Goal: Task Accomplishment & Management: Manage account settings

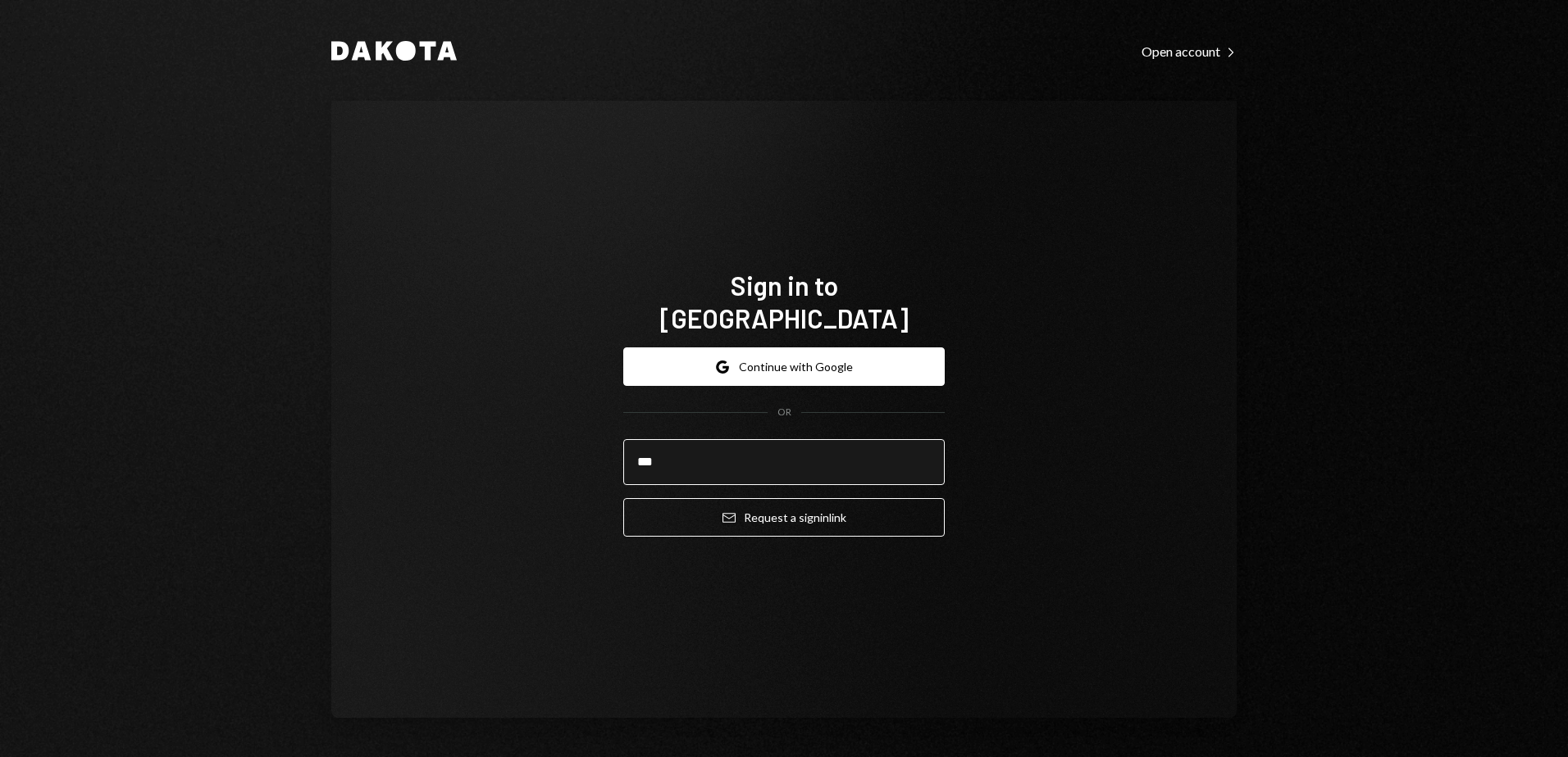
type input "**********"
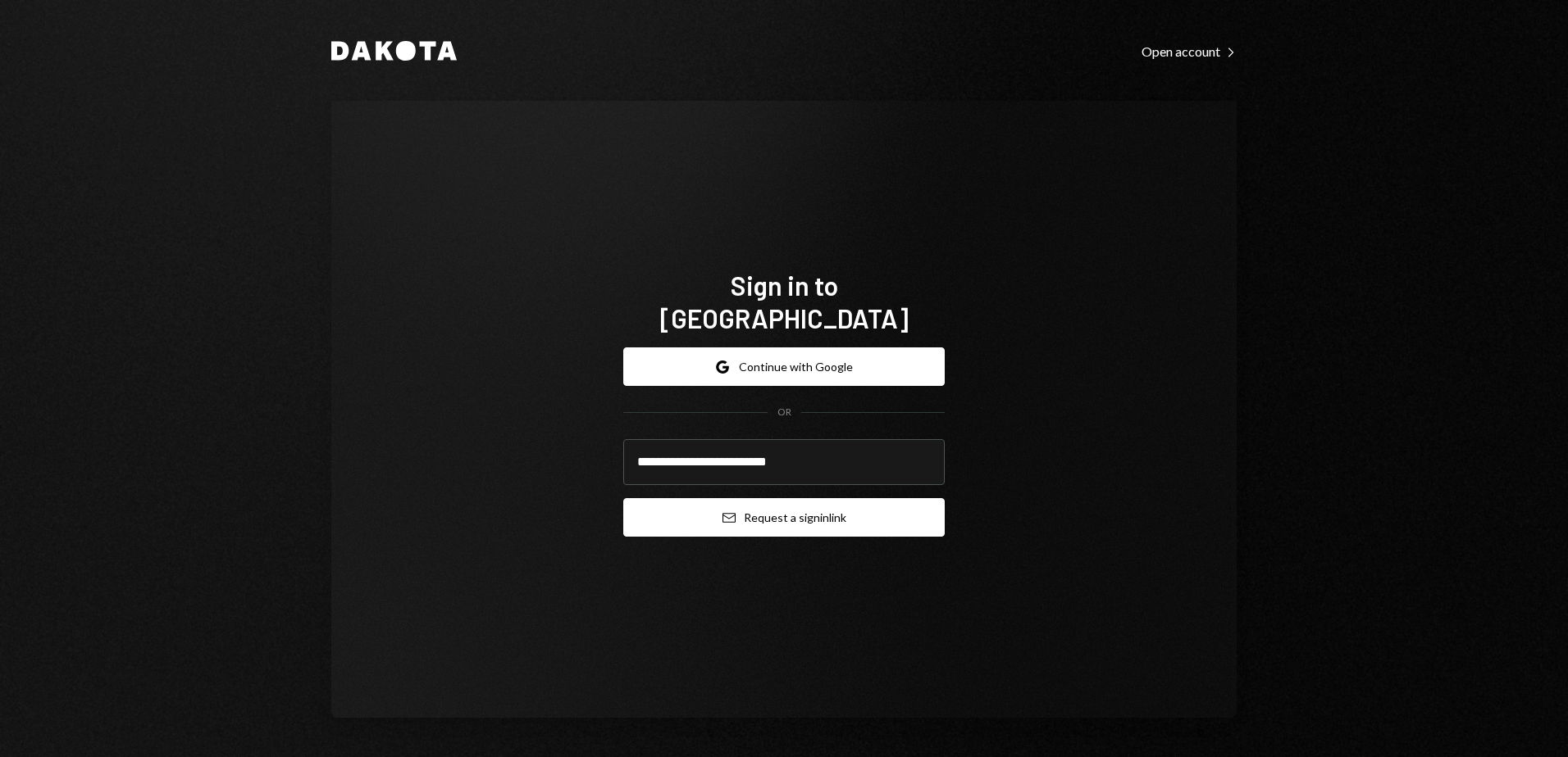
click at [831, 503] on button "Email Request a sign in link" at bounding box center [784, 517] width 321 height 38
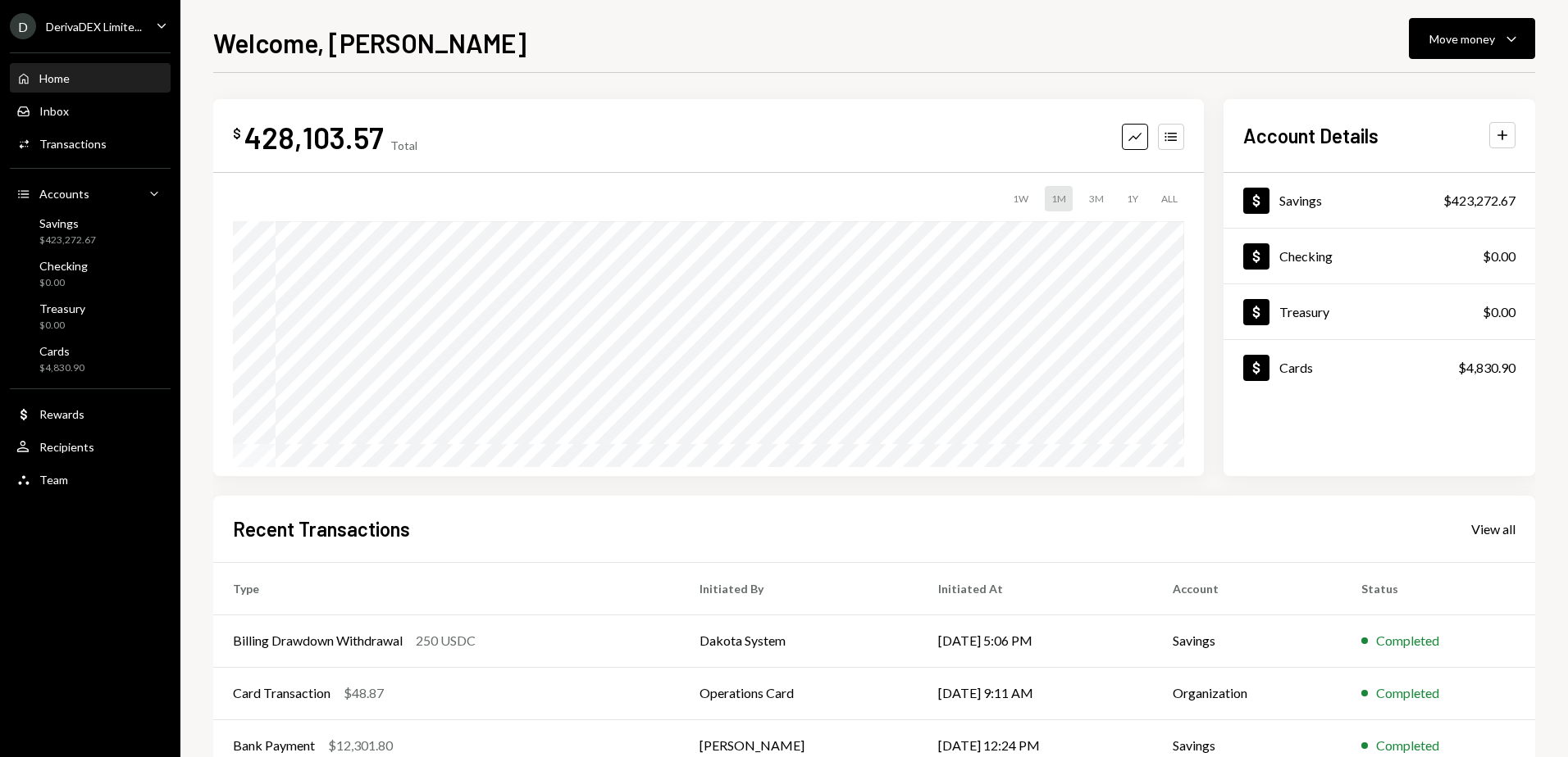
click at [1494, 75] on div "$ 428,103.57 Total Graph Accounts 1W 1M 3M 1Y ALL Account Details Plus Dollar S…" at bounding box center [874, 492] width 1322 height 838
click at [1166, 139] on icon "Accounts" at bounding box center [1171, 137] width 16 height 16
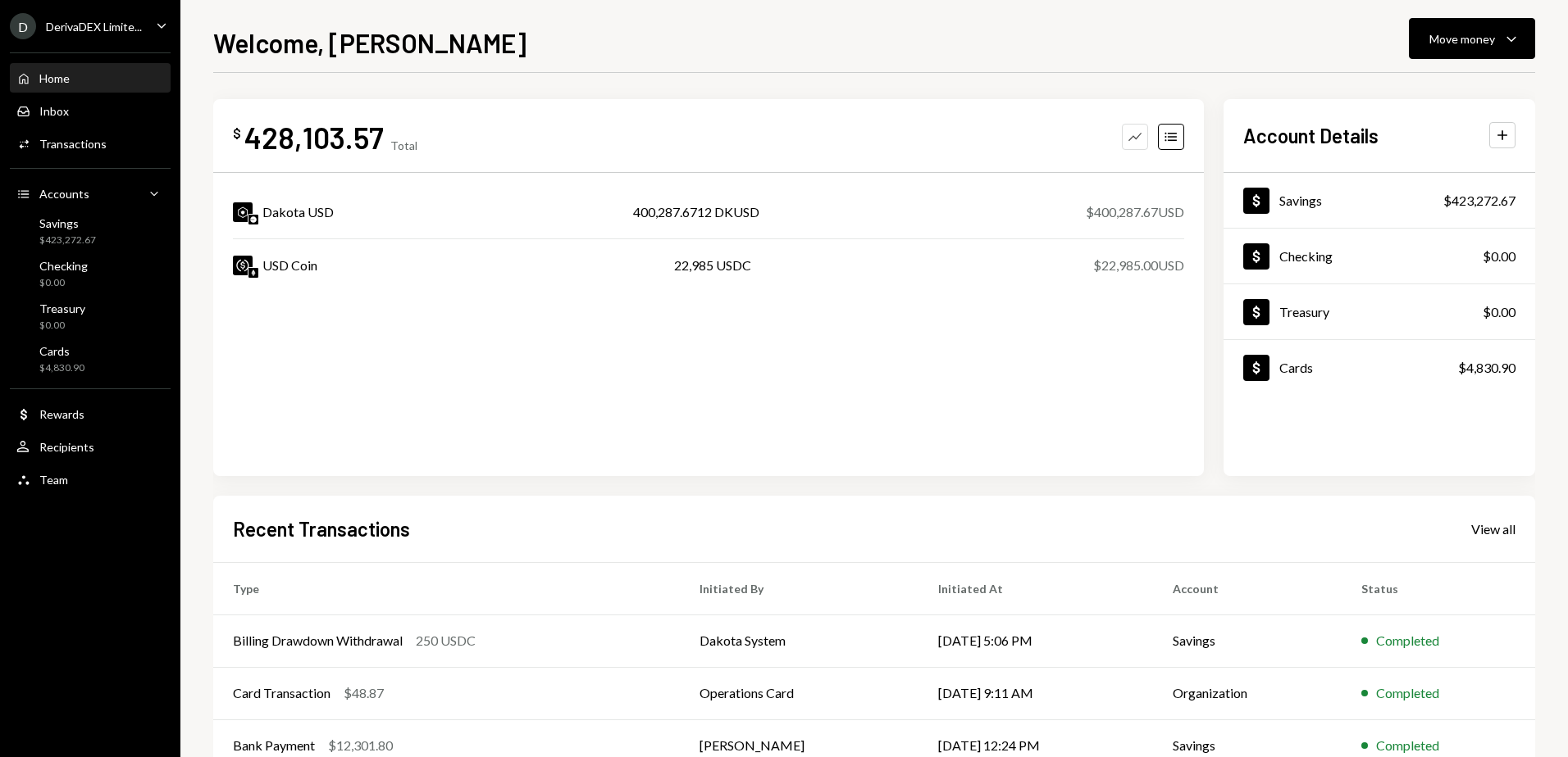
click at [1122, 136] on button "Graph" at bounding box center [1135, 136] width 27 height 27
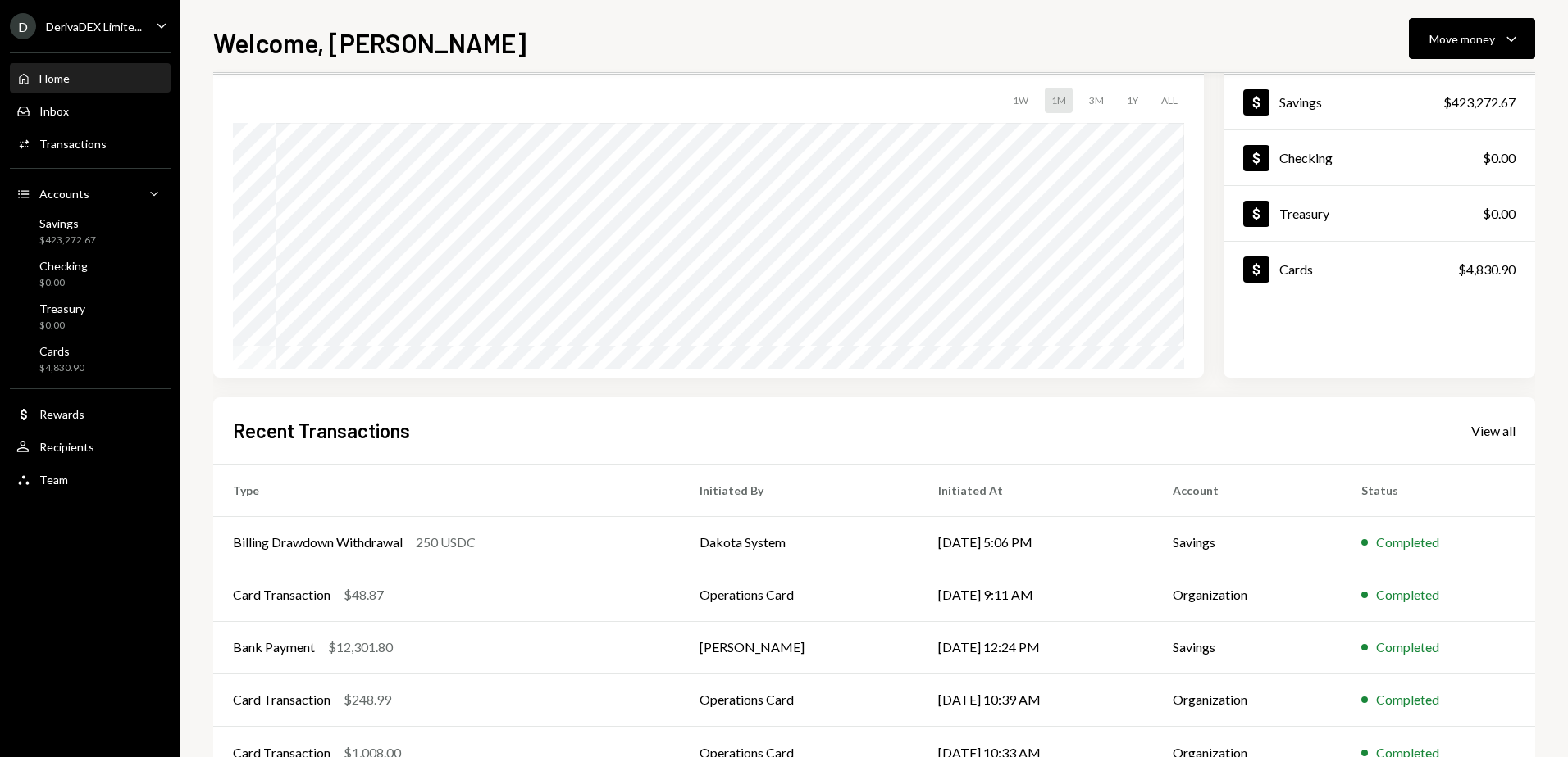
scroll to position [109, 0]
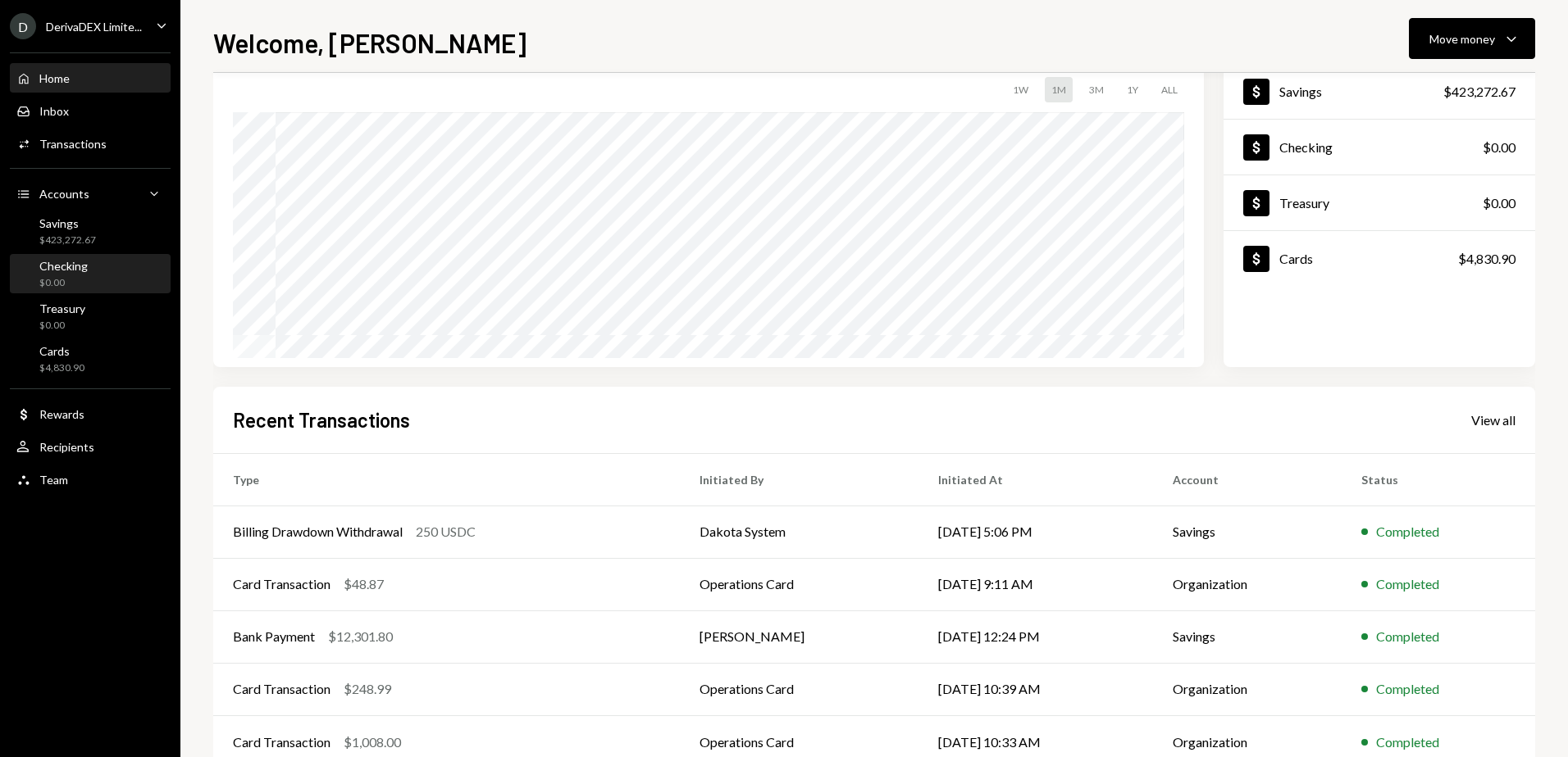
click at [56, 262] on div "Checking" at bounding box center [63, 265] width 49 height 14
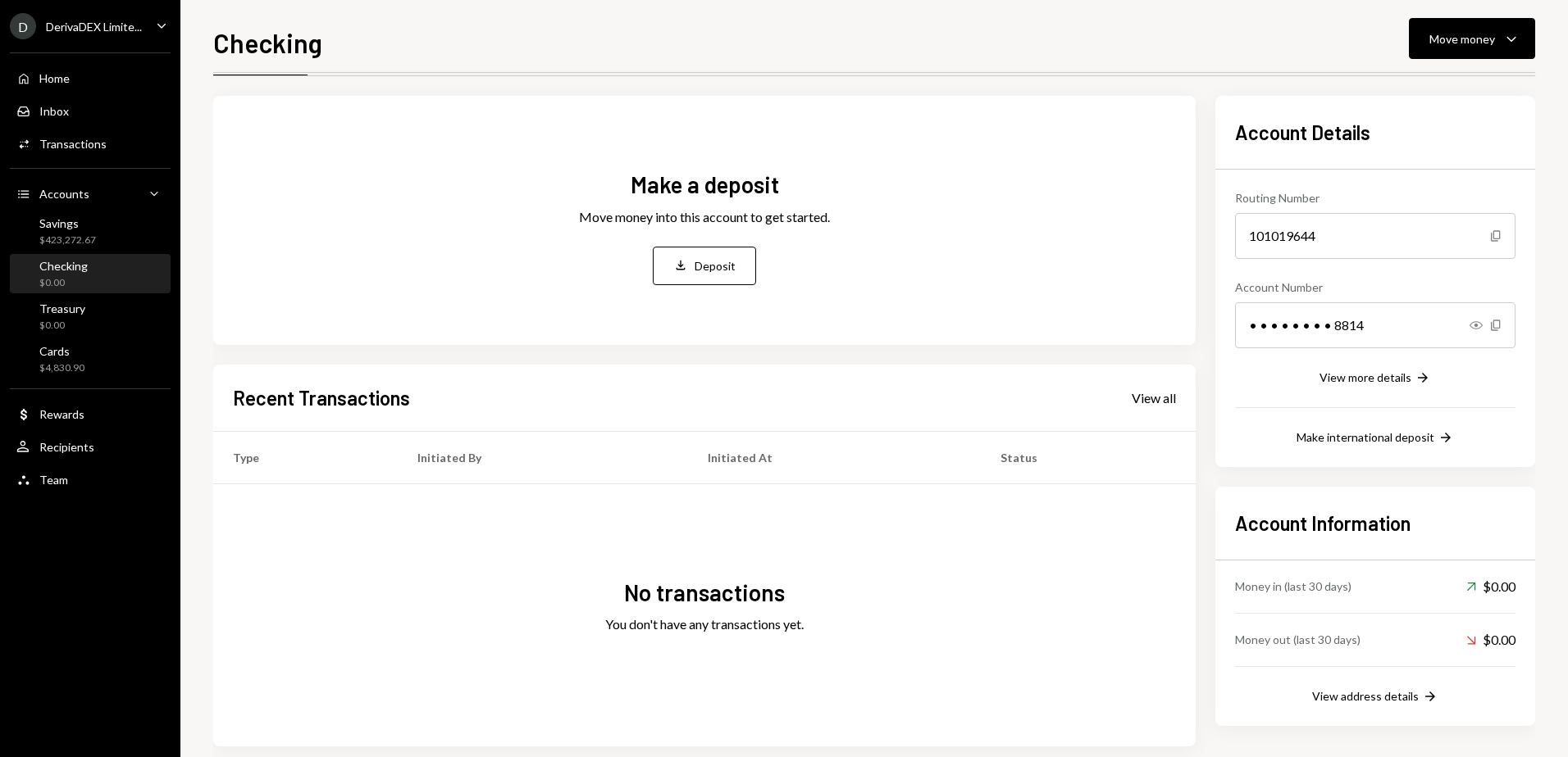
scroll to position [49, 0]
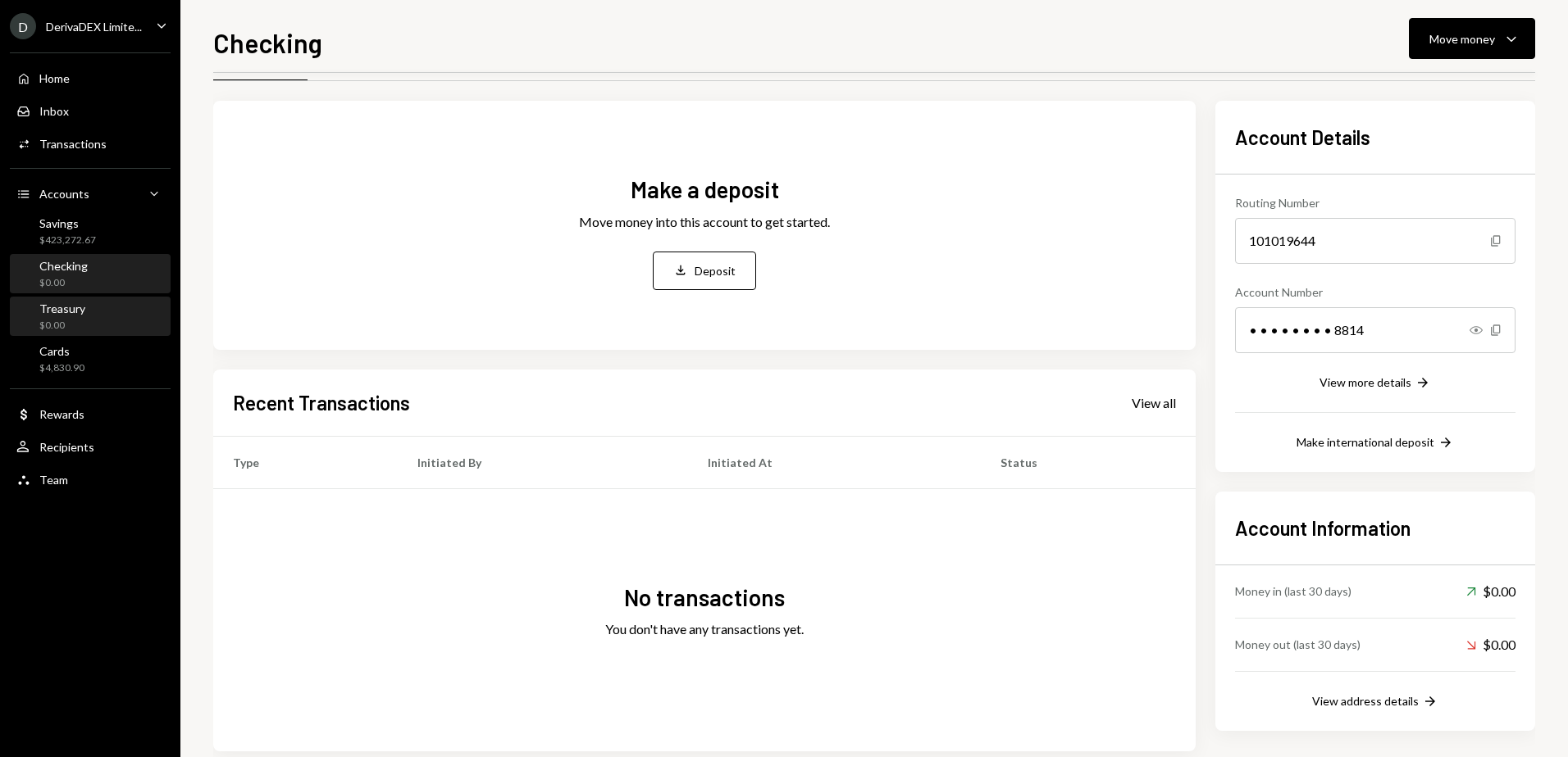
click at [66, 304] on div "Treasury" at bounding box center [62, 308] width 46 height 14
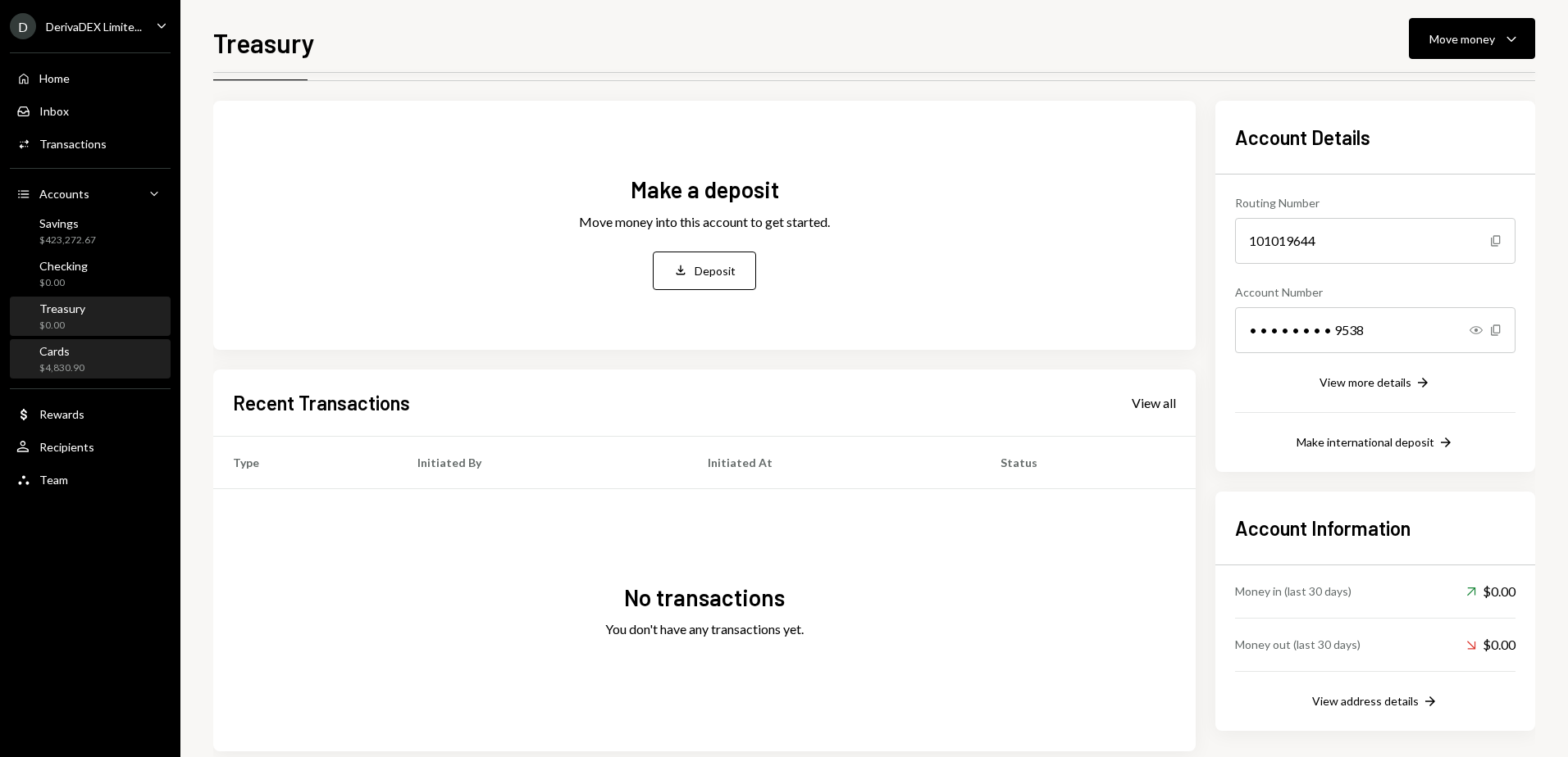
click at [45, 365] on div "$4,830.90" at bounding box center [61, 368] width 45 height 14
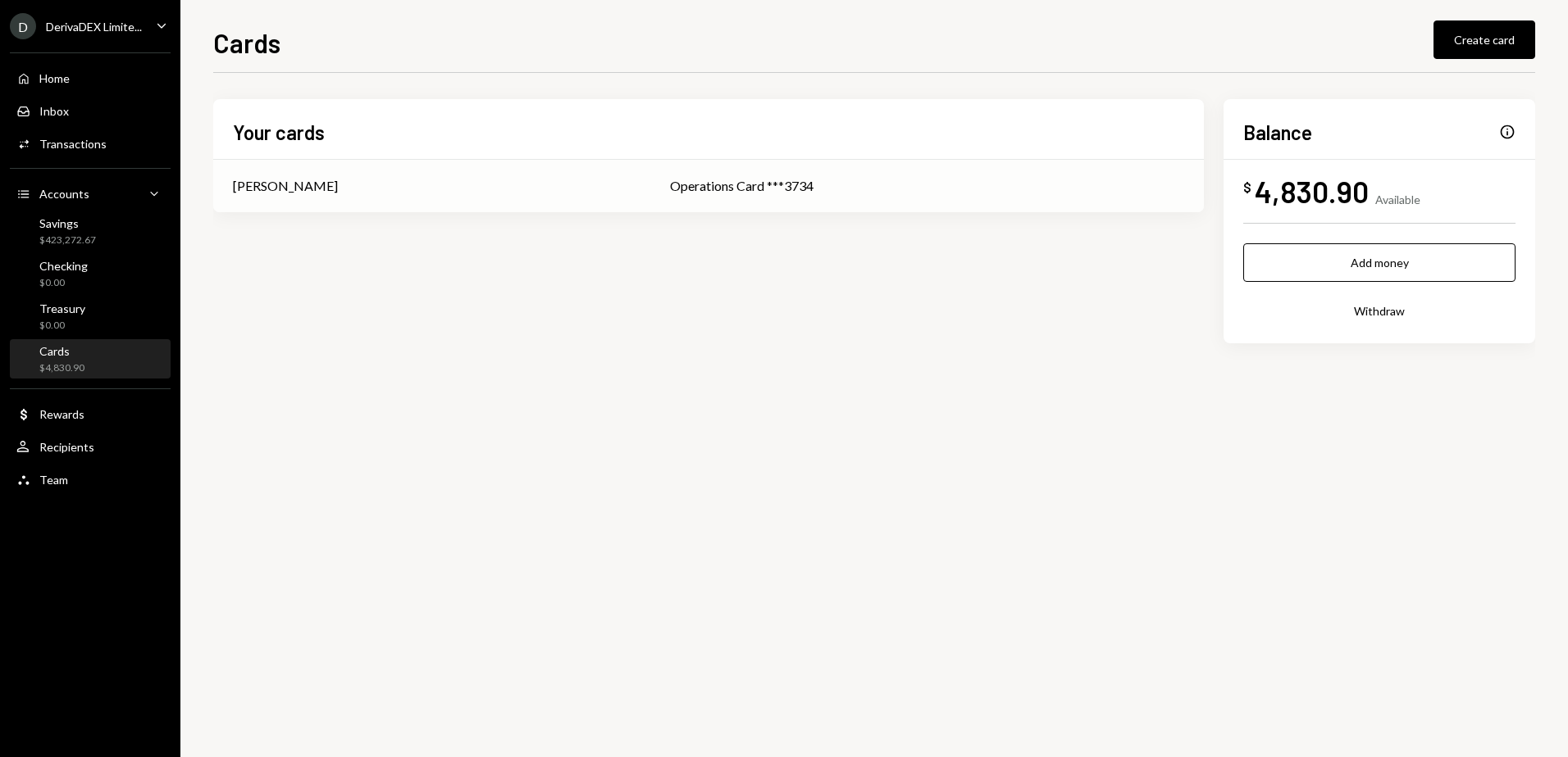
click at [656, 200] on td "Operations Card ***3734" at bounding box center [927, 186] width 553 height 52
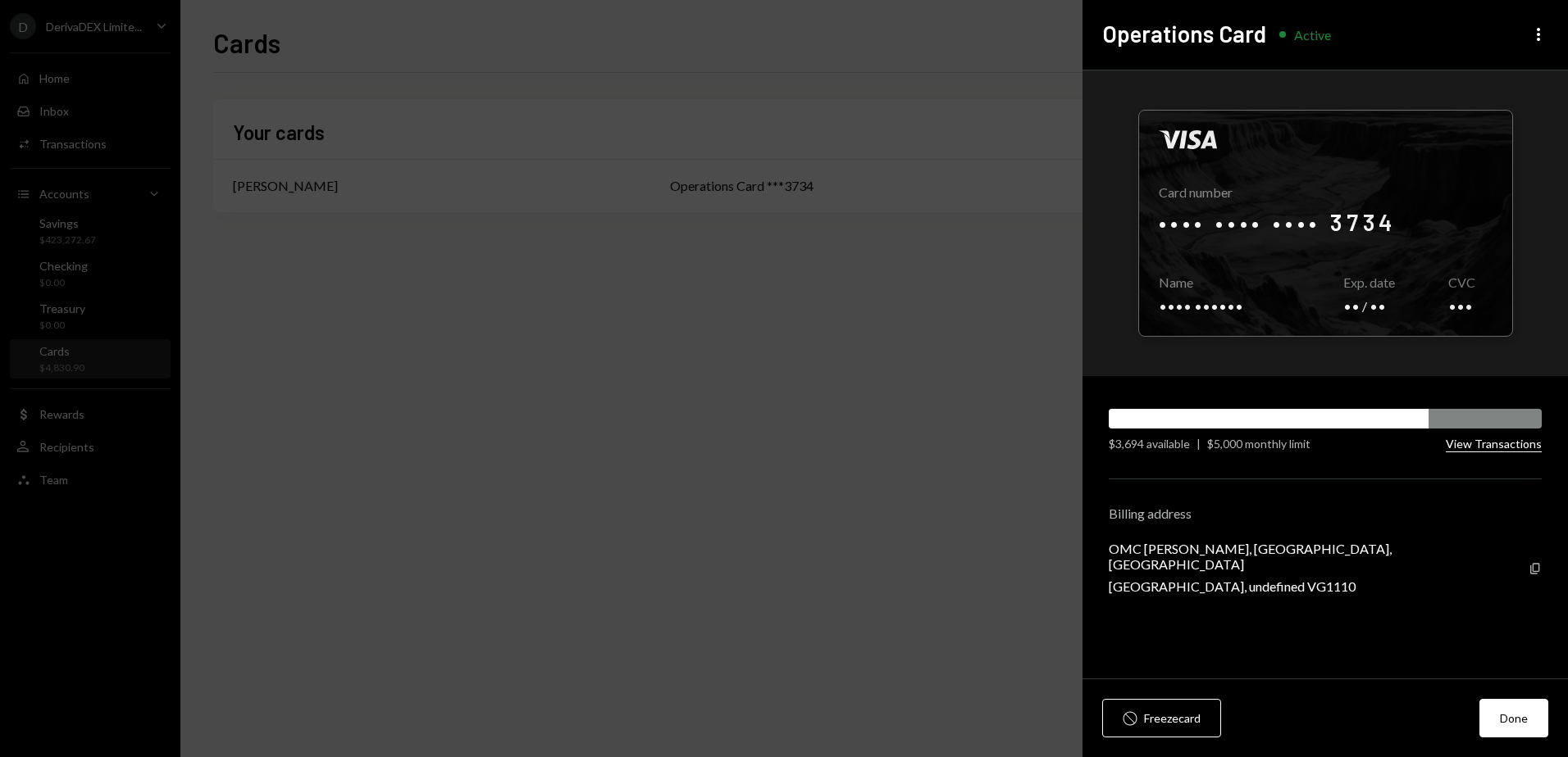
click at [1495, 443] on button "View Transactions" at bounding box center [1494, 444] width 96 height 16
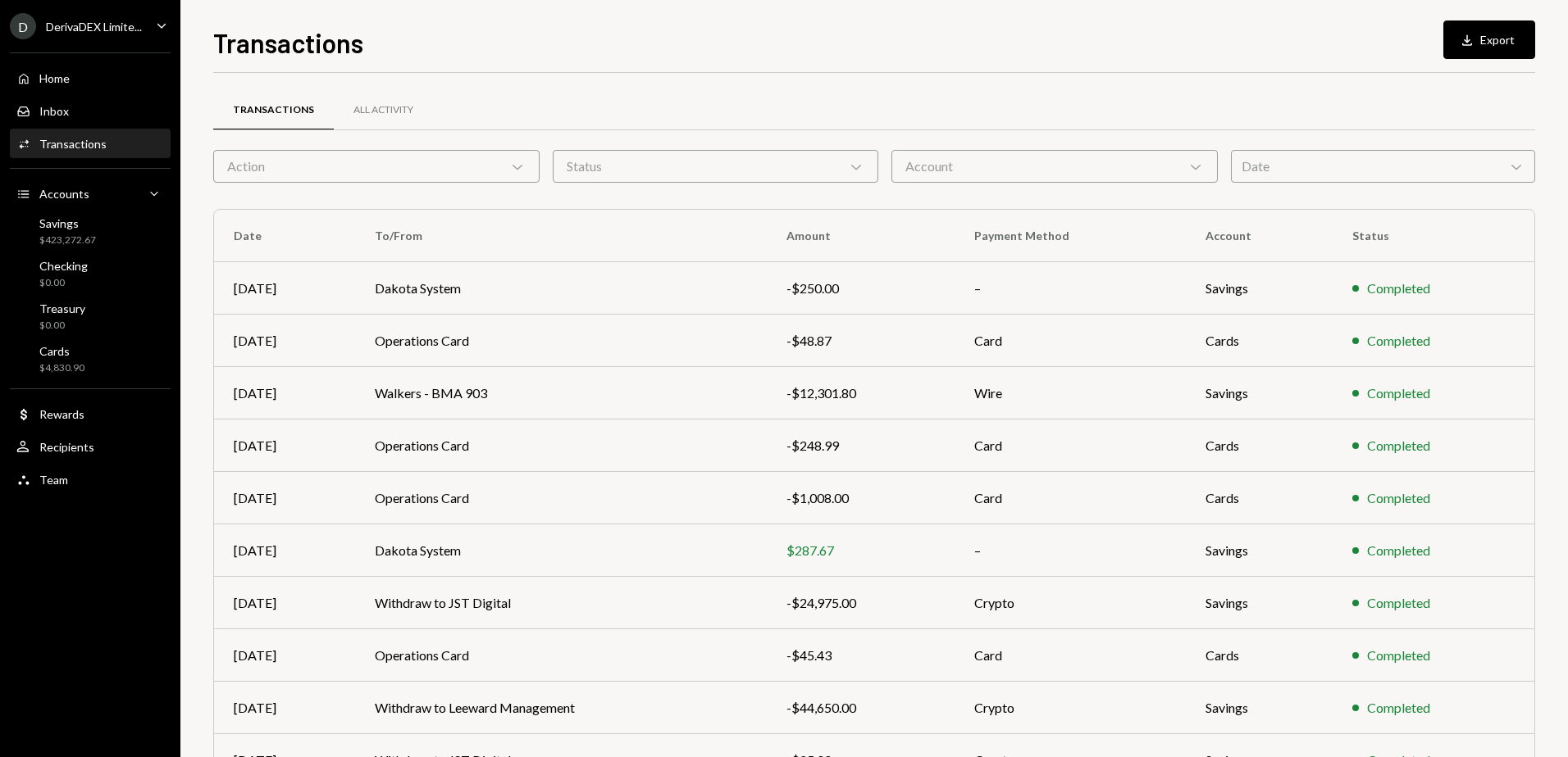
click at [522, 167] on icon "Chevron Down" at bounding box center [517, 167] width 16 height 16
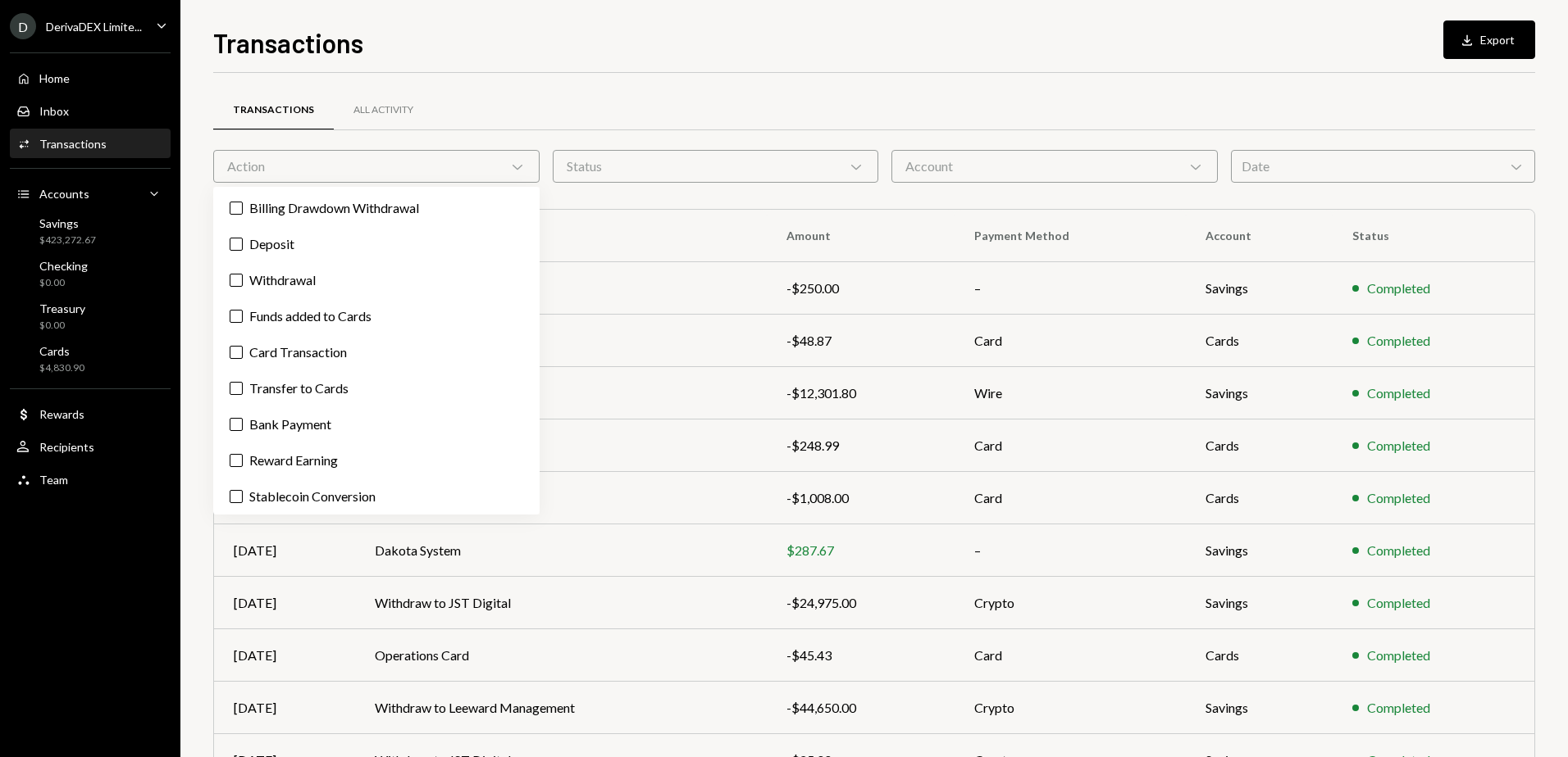
click at [522, 167] on icon "Chevron Down" at bounding box center [517, 167] width 16 height 16
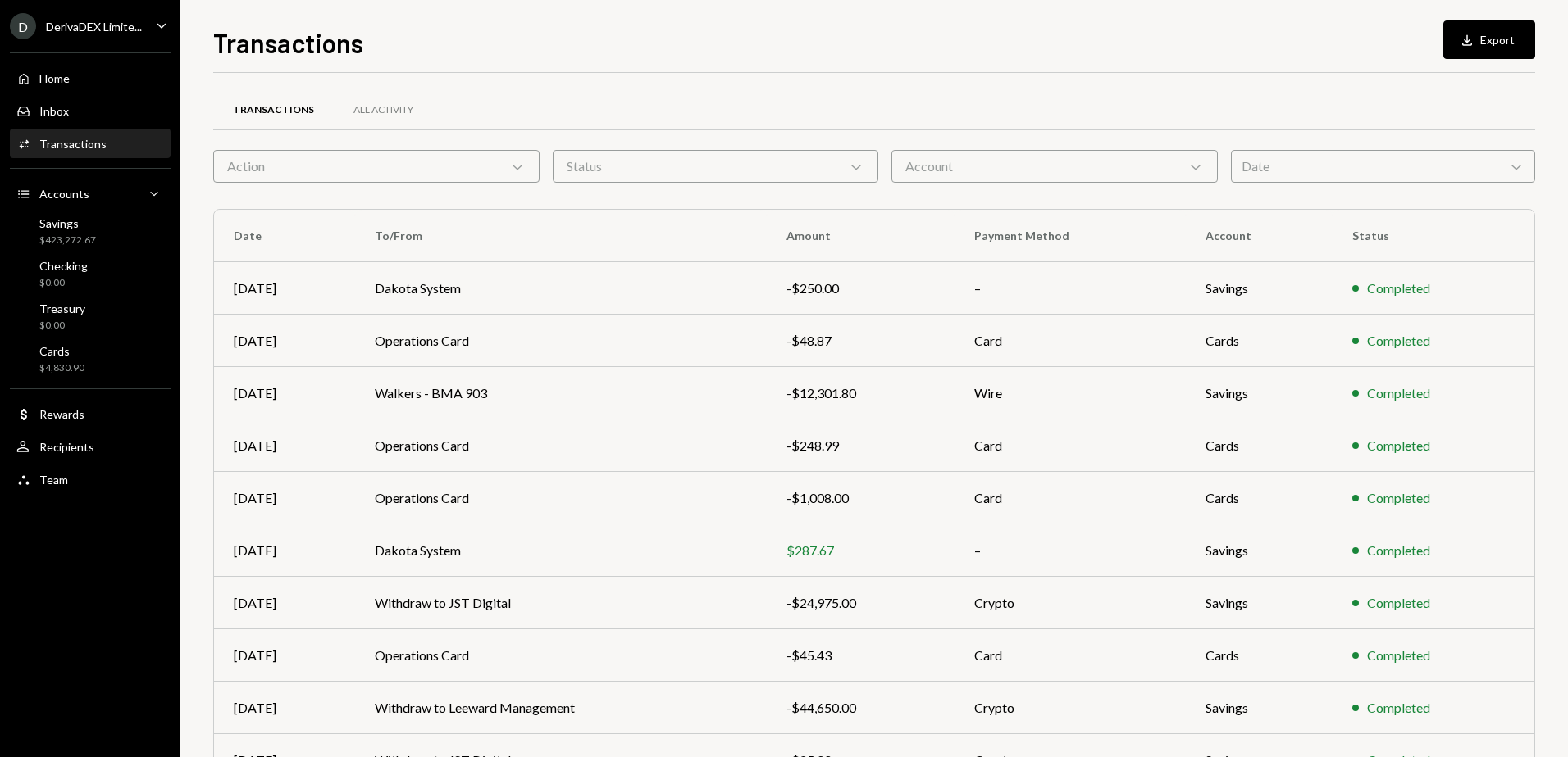
click at [862, 159] on icon "Chevron Down" at bounding box center [856, 167] width 16 height 16
click at [1201, 167] on icon "Chevron Down" at bounding box center [1196, 167] width 16 height 16
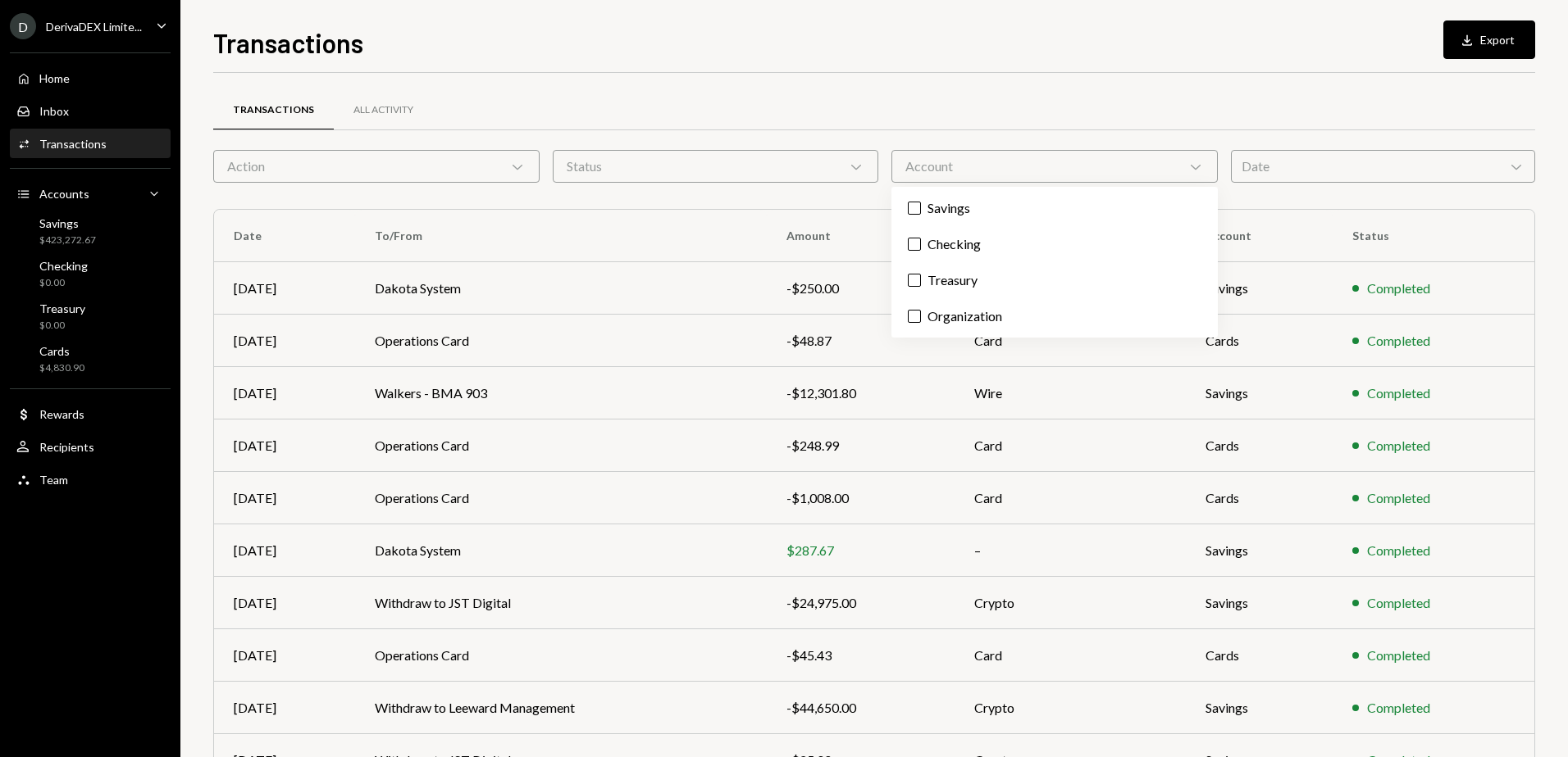
click at [1201, 167] on icon "Chevron Down" at bounding box center [1196, 167] width 16 height 16
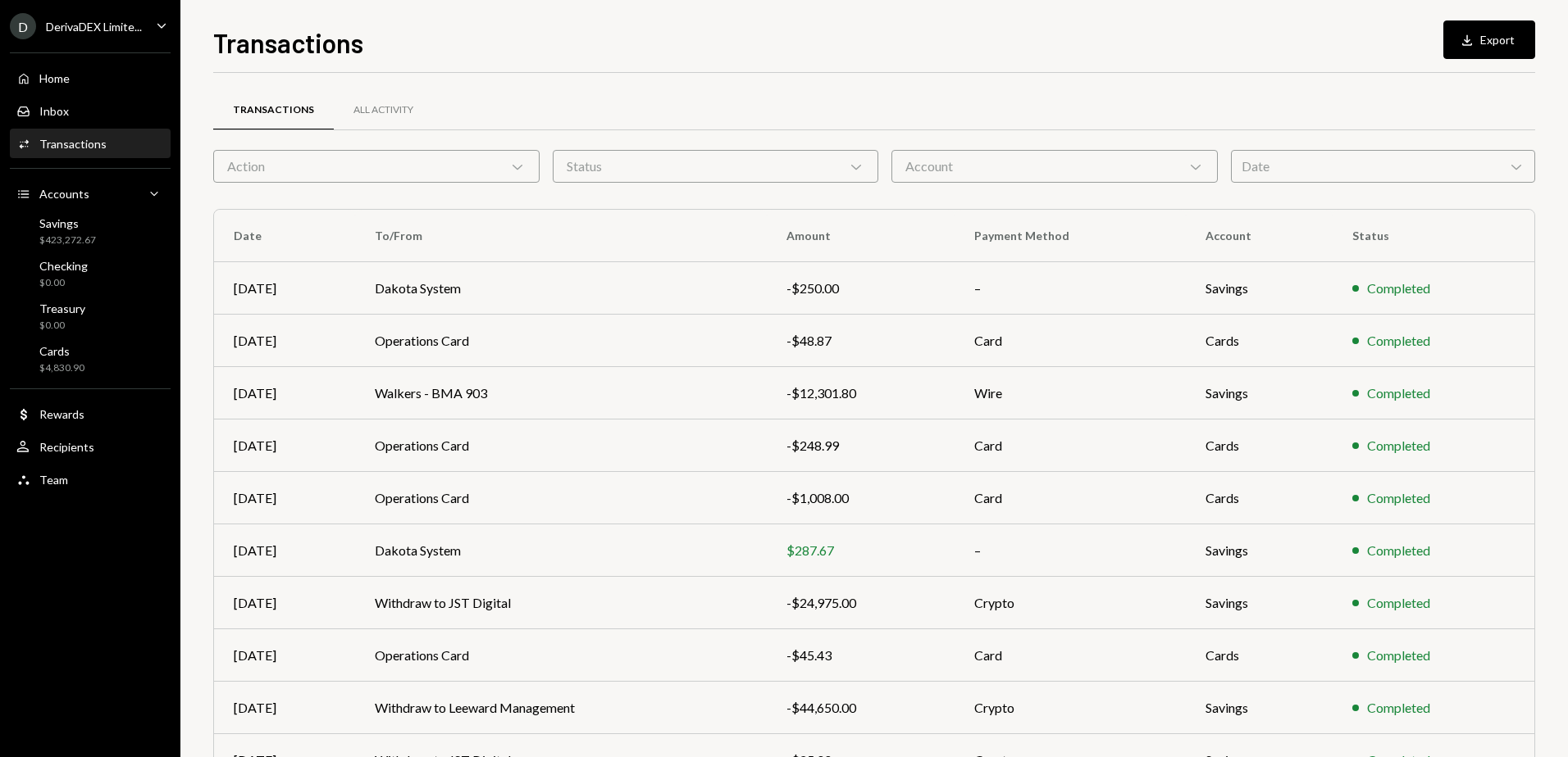
click at [1519, 168] on icon "Chevron Down" at bounding box center [1517, 167] width 16 height 16
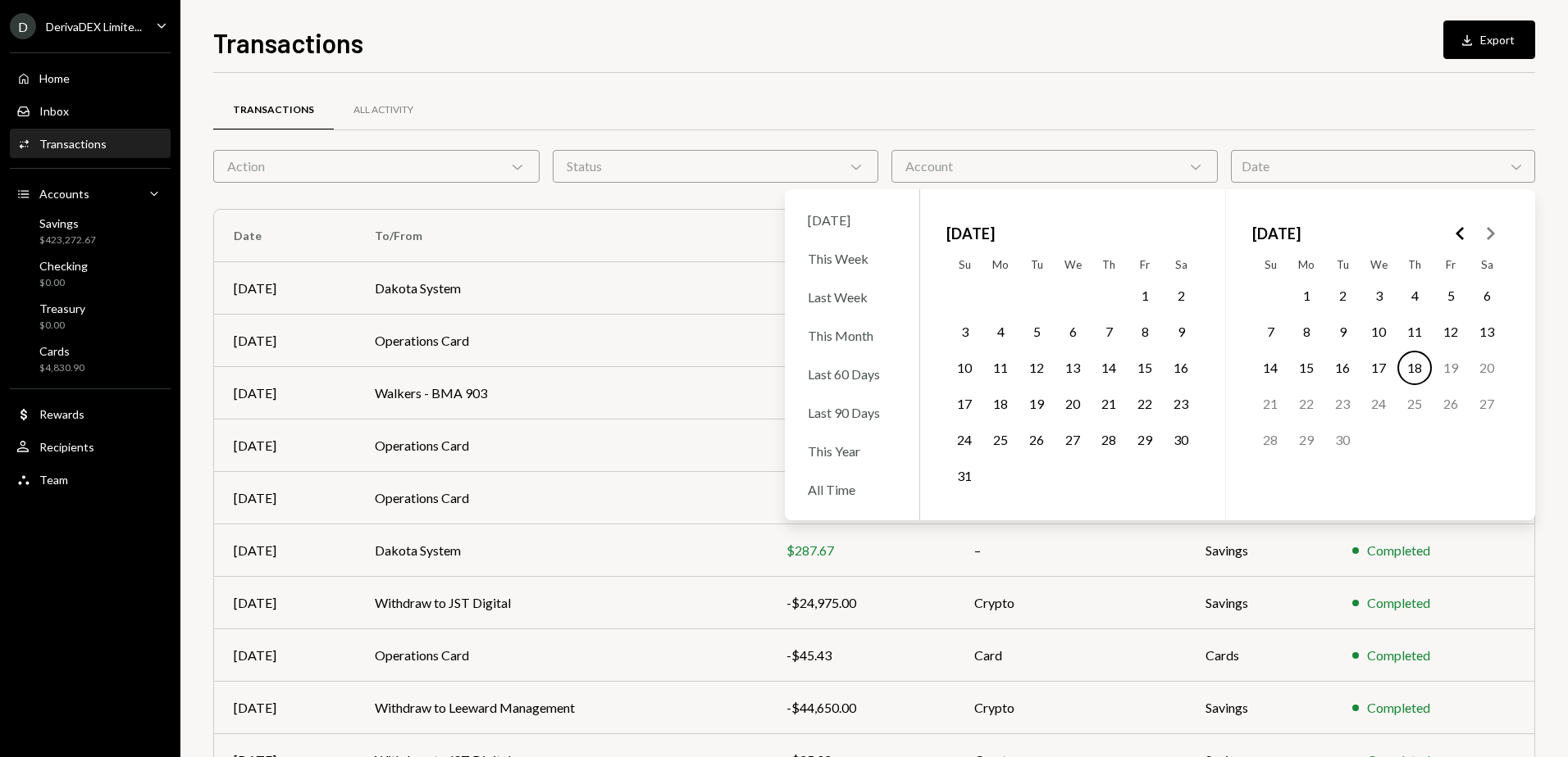
click at [1519, 168] on icon "Chevron Down" at bounding box center [1517, 167] width 16 height 16
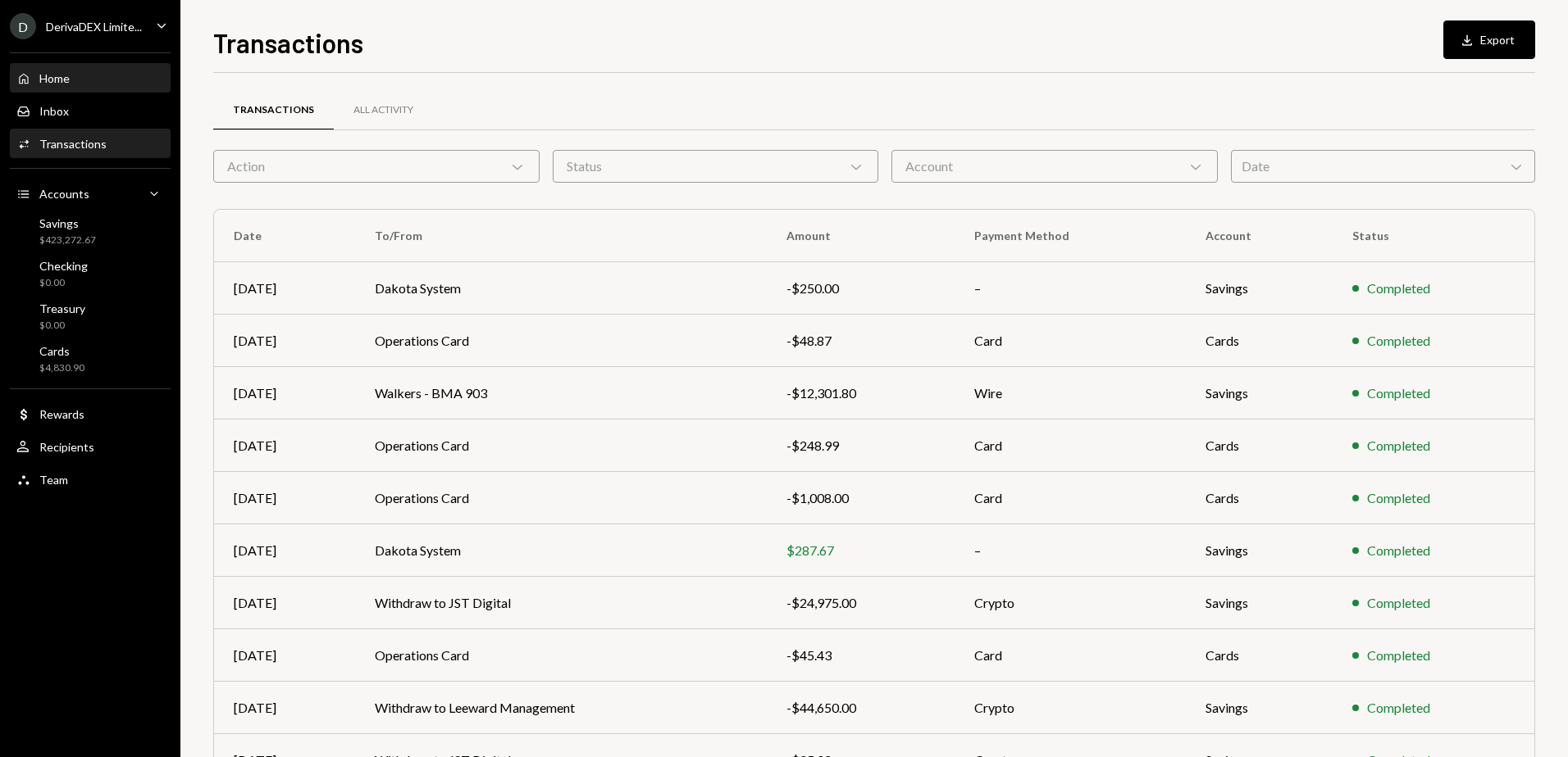
click at [64, 75] on div "Home" at bounding box center [54, 78] width 30 height 14
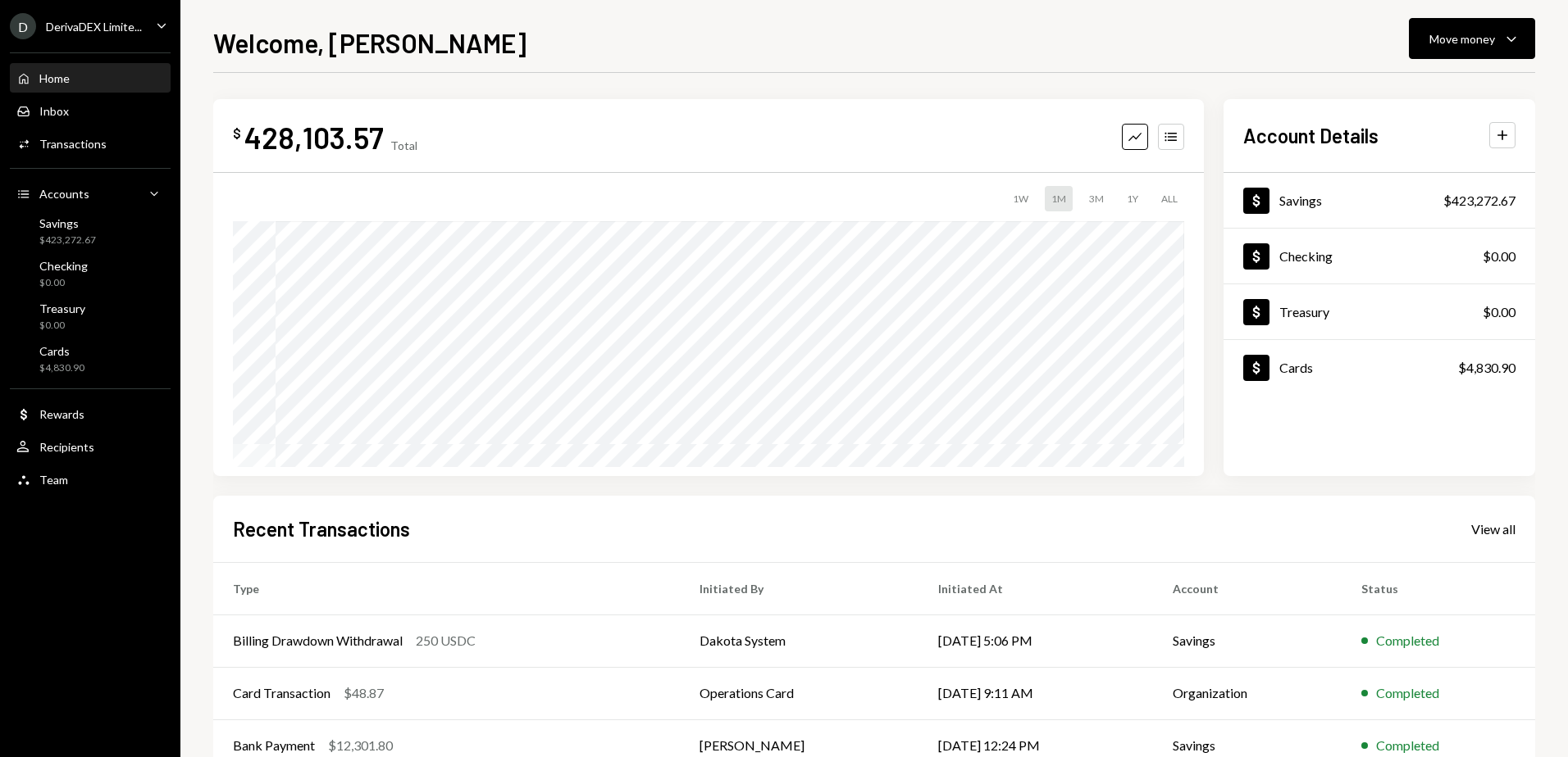
click at [153, 22] on icon "Caret Down" at bounding box center [162, 26] width 18 height 18
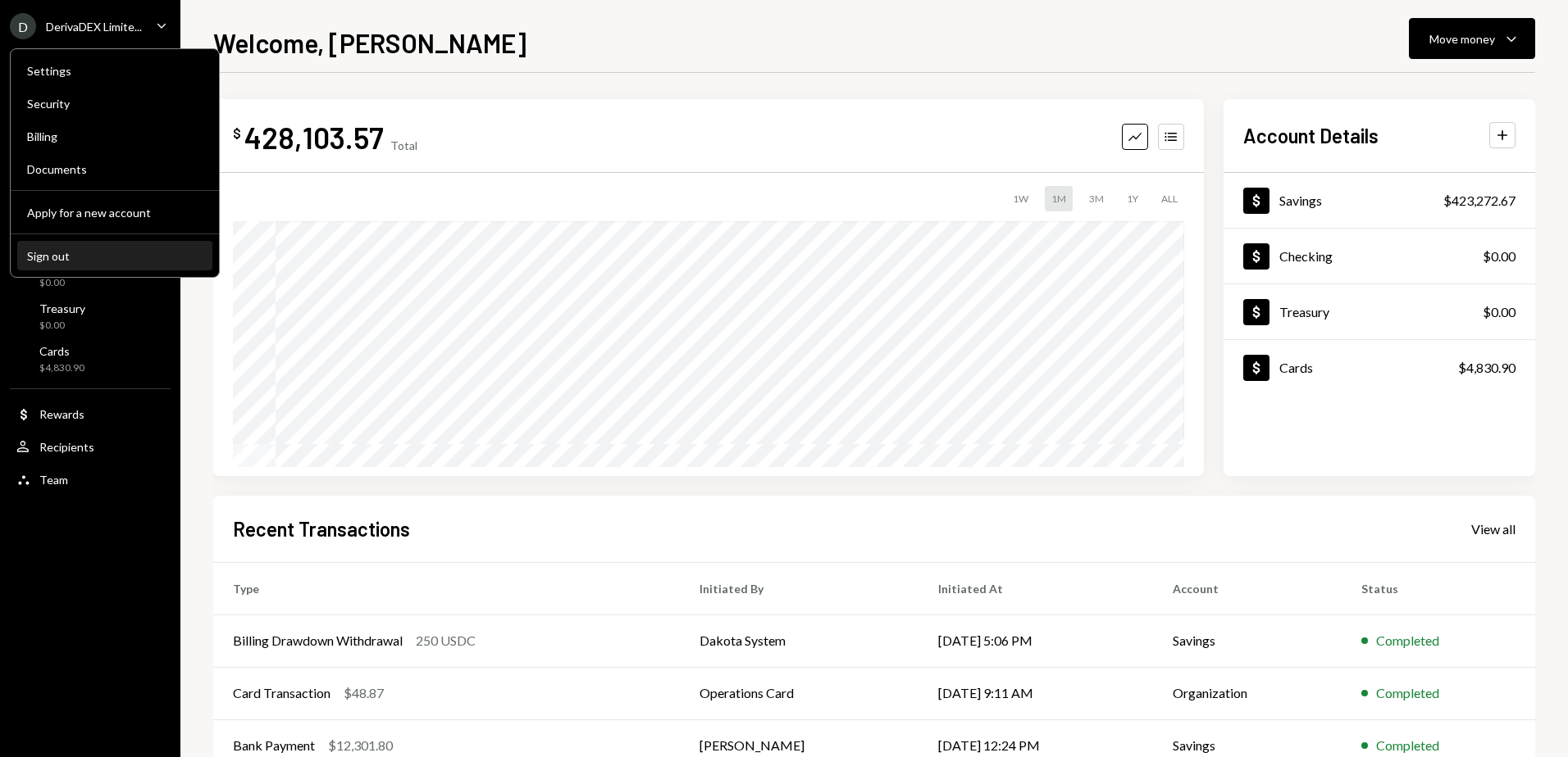
click at [43, 259] on div "Sign out" at bounding box center [115, 255] width 176 height 14
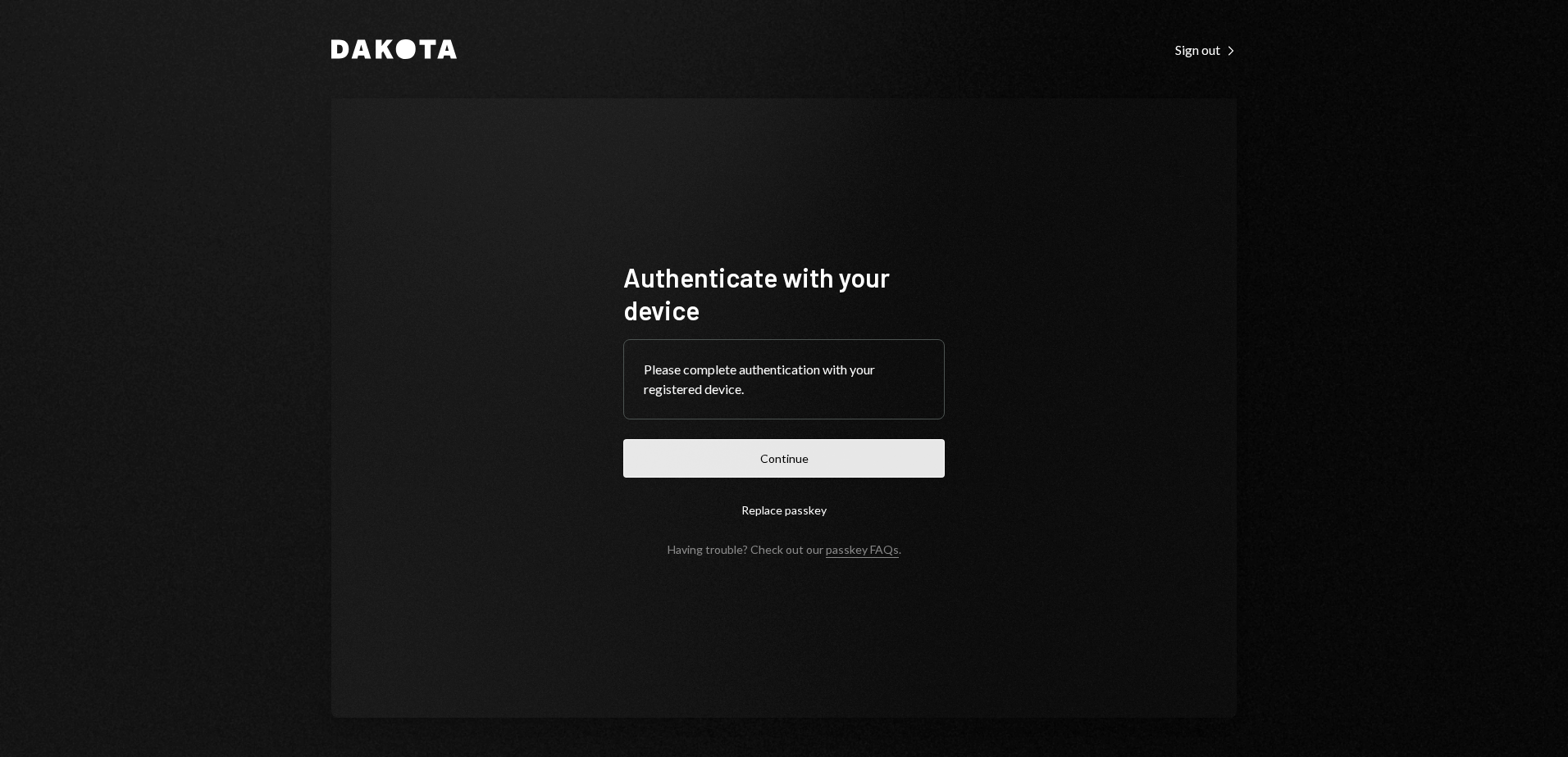
click at [864, 466] on button "Continue" at bounding box center [784, 459] width 321 height 38
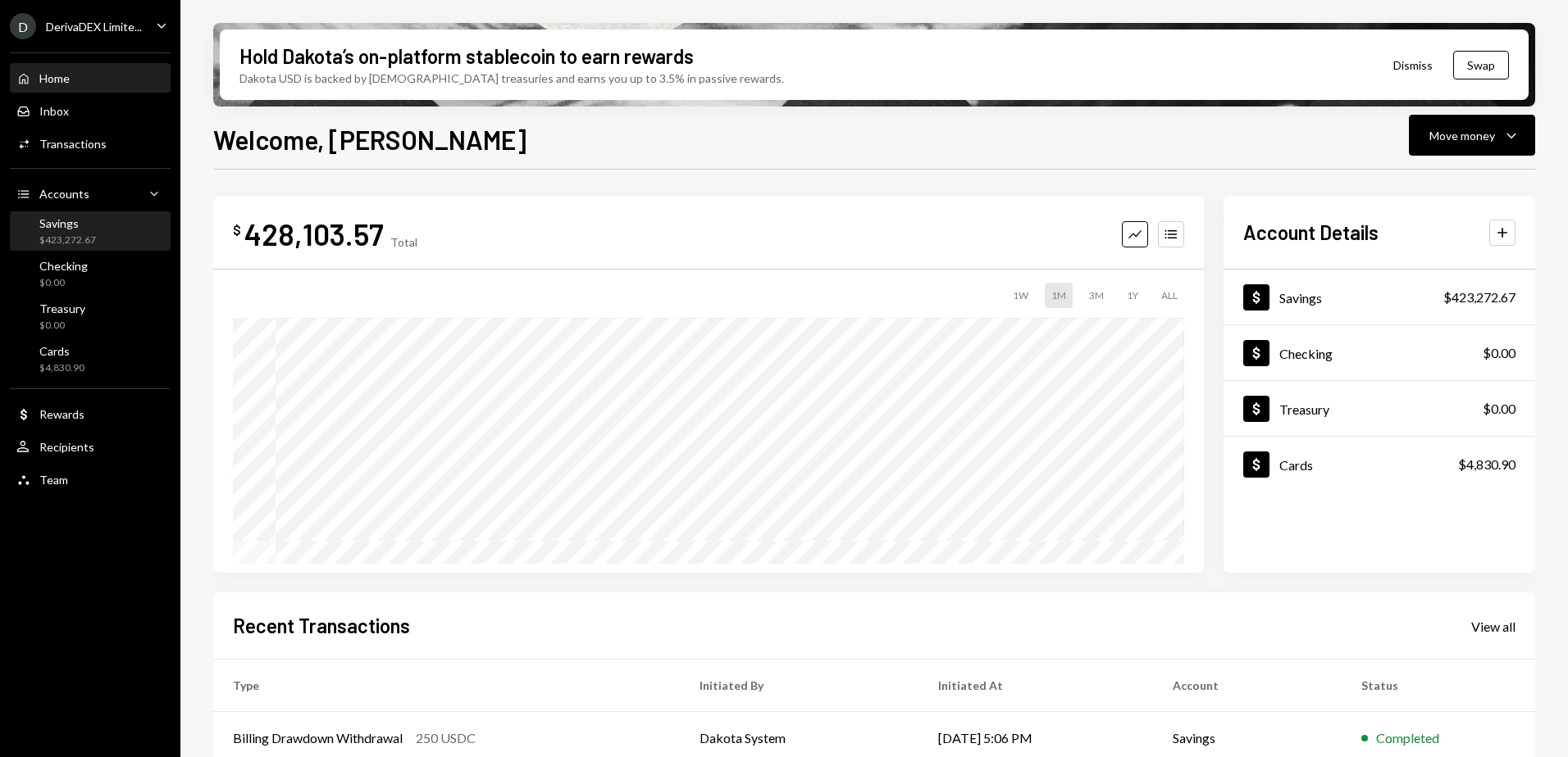
click at [60, 226] on div "Savings" at bounding box center [68, 222] width 57 height 14
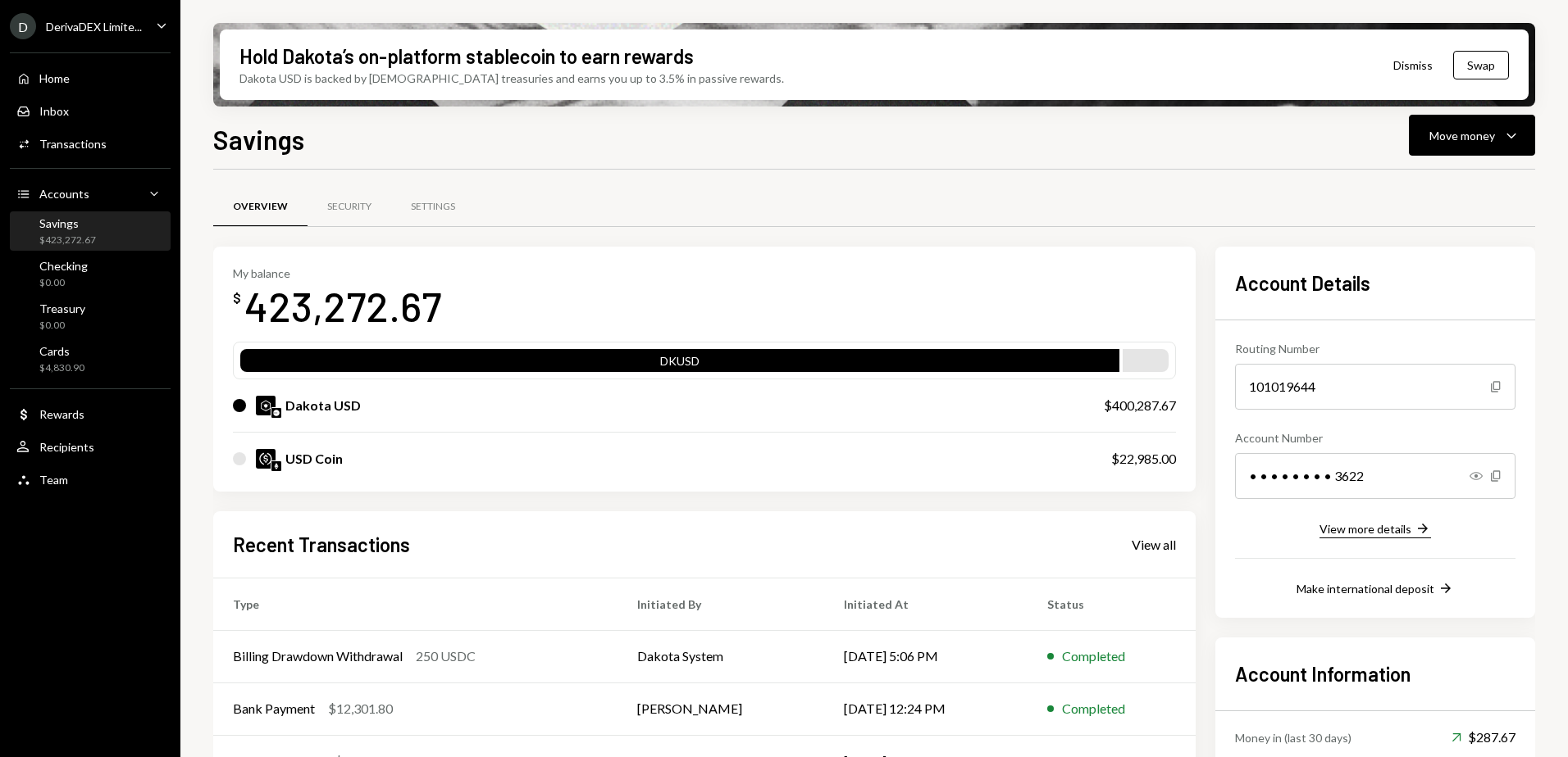
click at [1341, 526] on div "View more details" at bounding box center [1366, 528] width 92 height 14
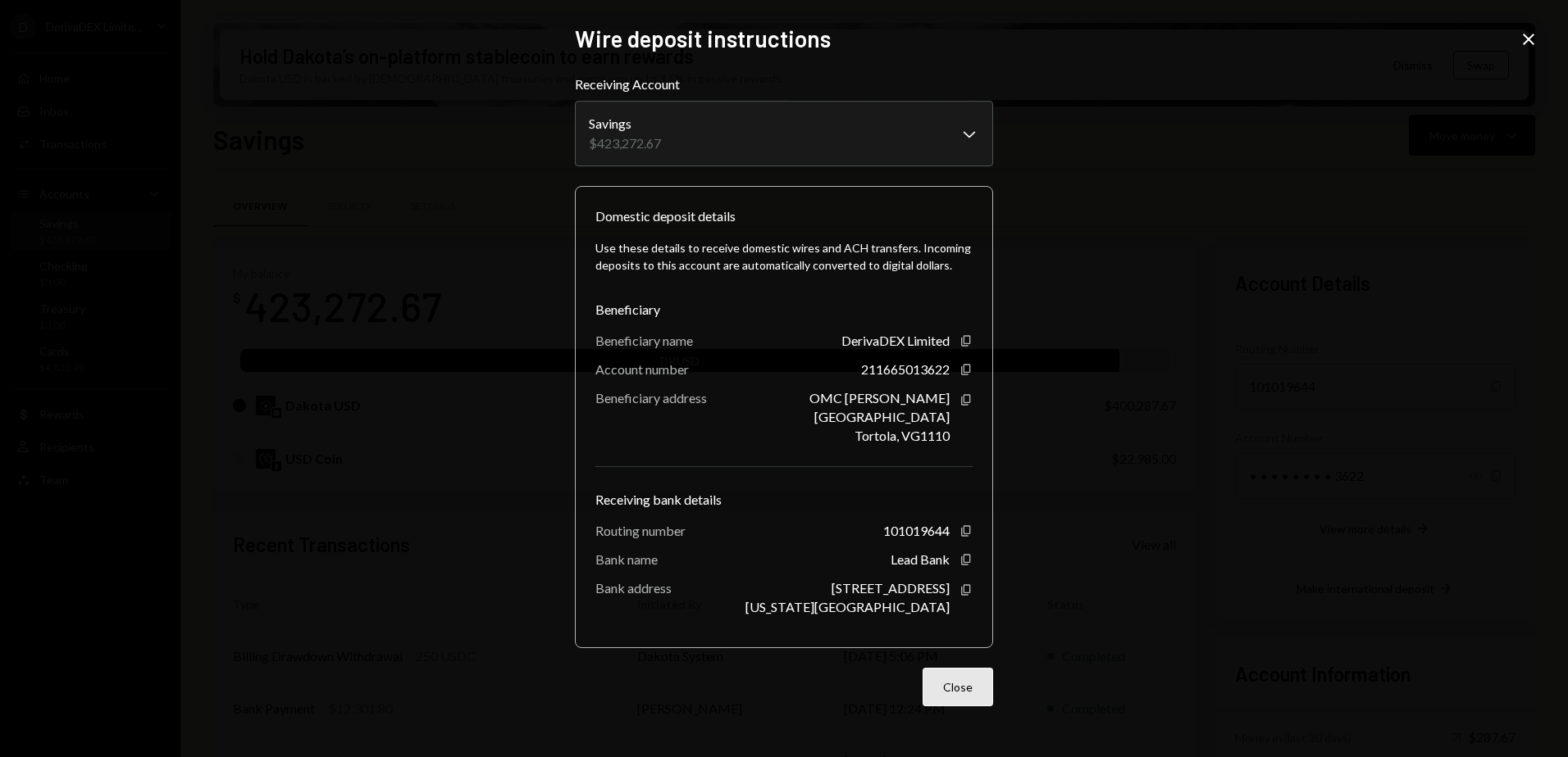
click at [953, 678] on button "Close" at bounding box center [957, 687] width 71 height 38
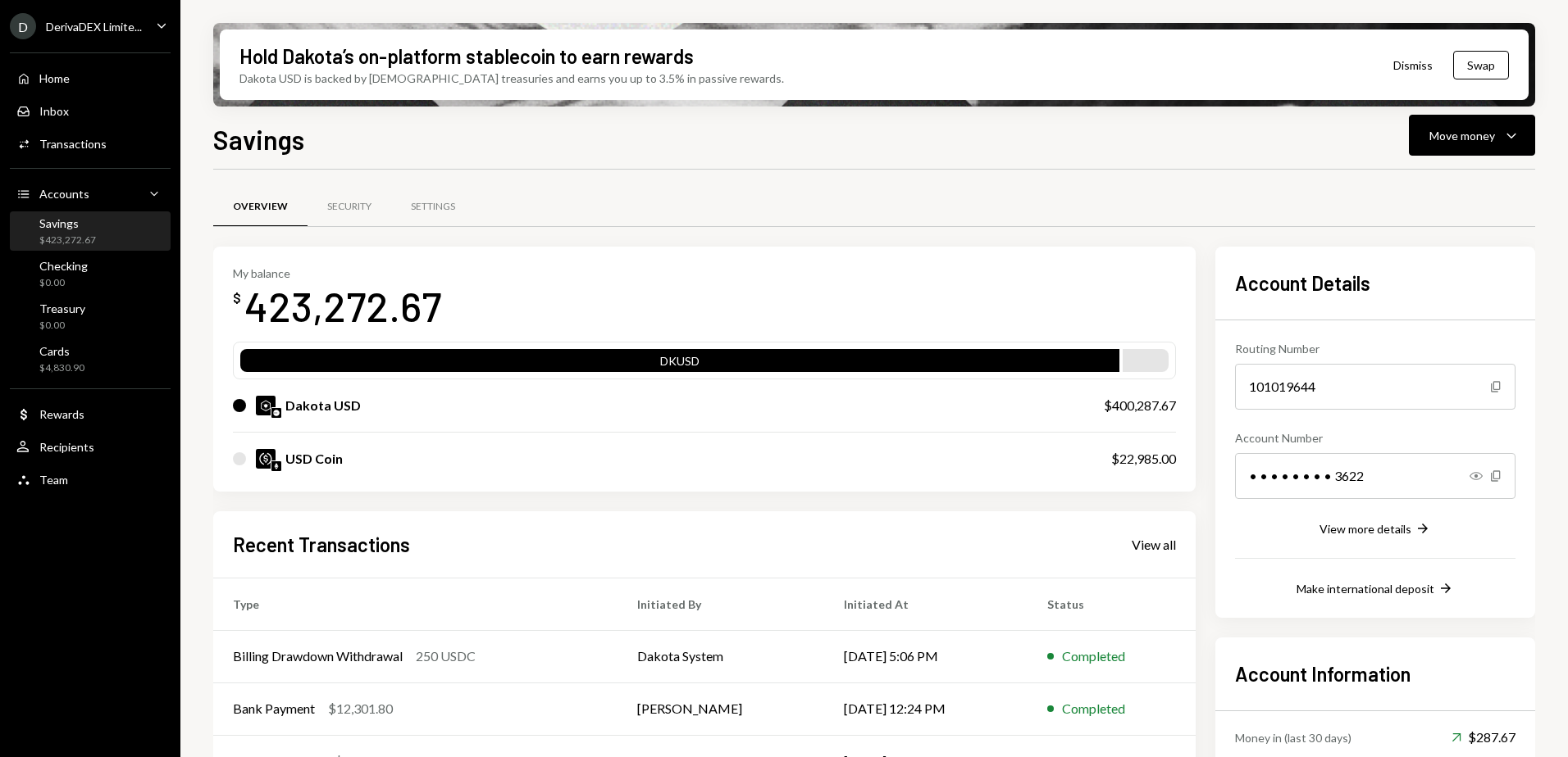
click at [1407, 70] on button "Dismiss" at bounding box center [1413, 65] width 81 height 38
